Goal: Transaction & Acquisition: Purchase product/service

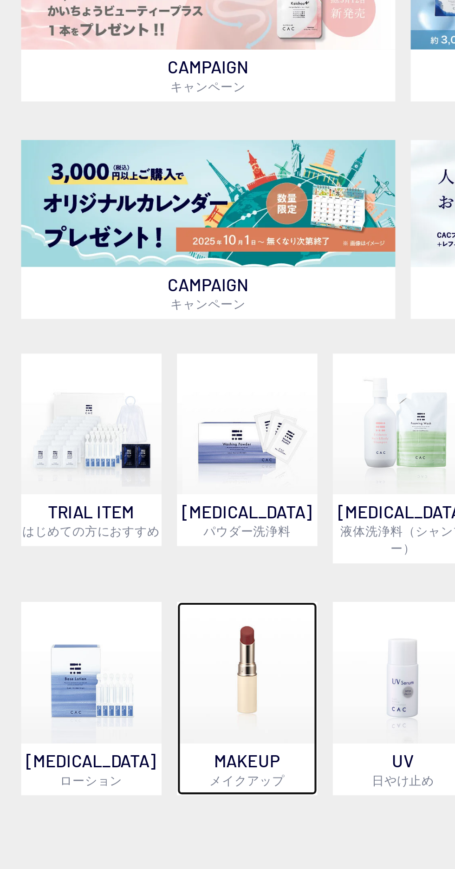
click at [175, 640] on img at bounding box center [171, 661] width 68 height 68
